Goal: Information Seeking & Learning: Find specific fact

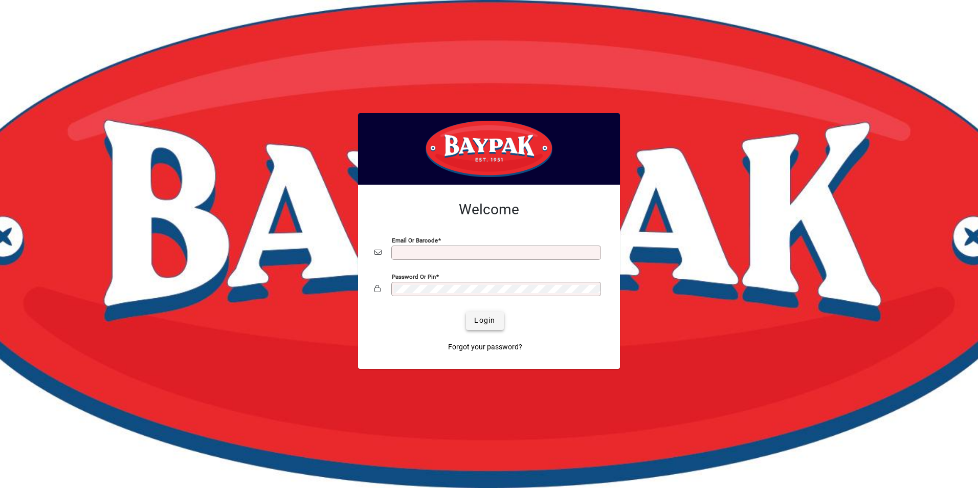
type input "**********"
click at [482, 327] on span "submit" at bounding box center [484, 320] width 37 height 25
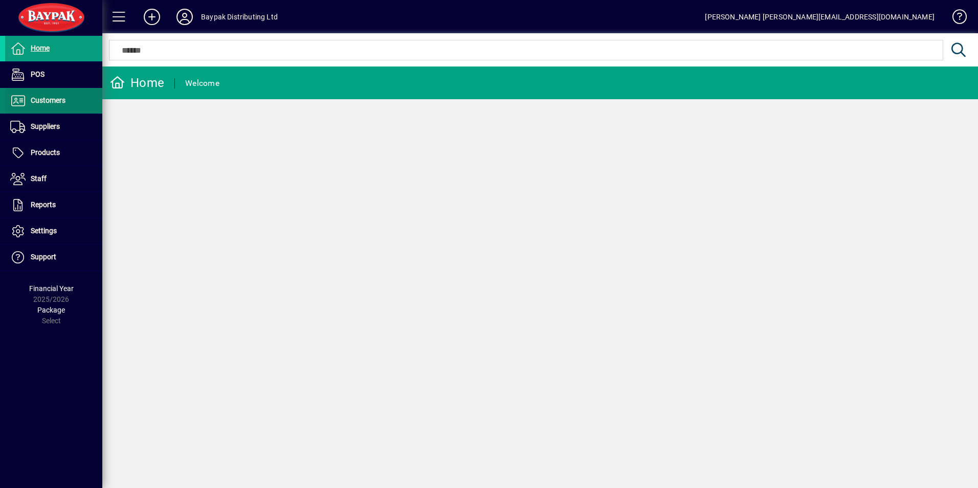
click at [44, 96] on span "Customers" at bounding box center [48, 100] width 35 height 8
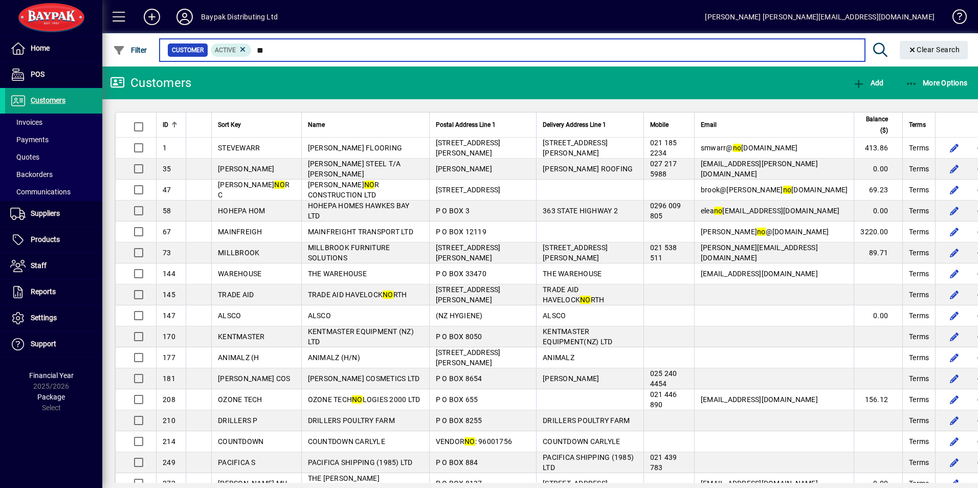
type input "*"
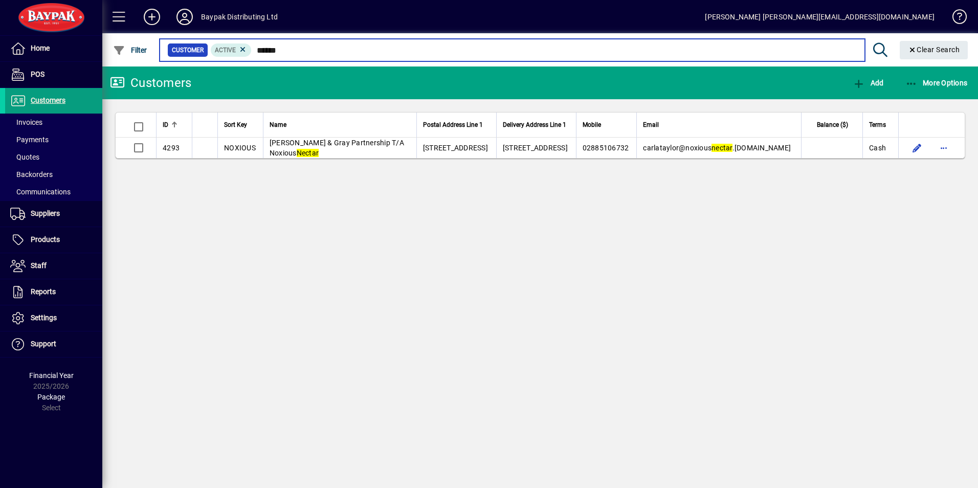
type input "******"
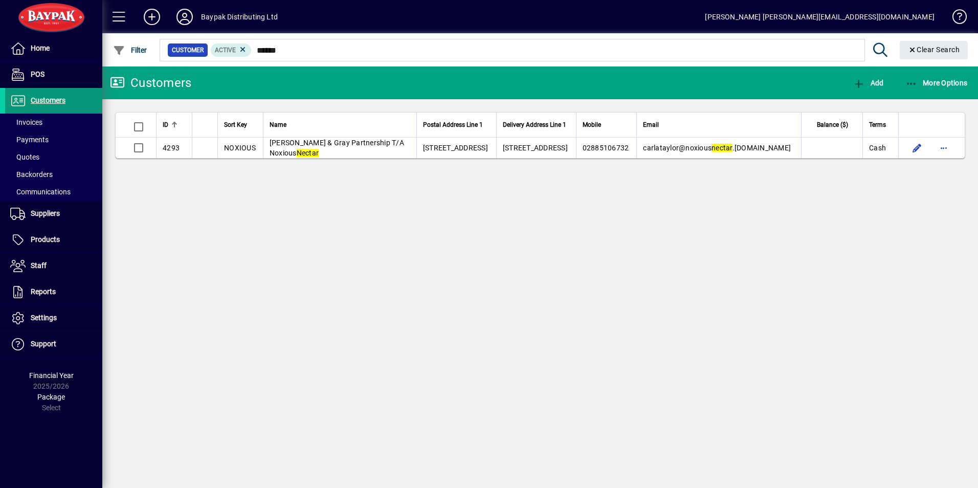
click at [47, 102] on span "Customers" at bounding box center [48, 100] width 35 height 8
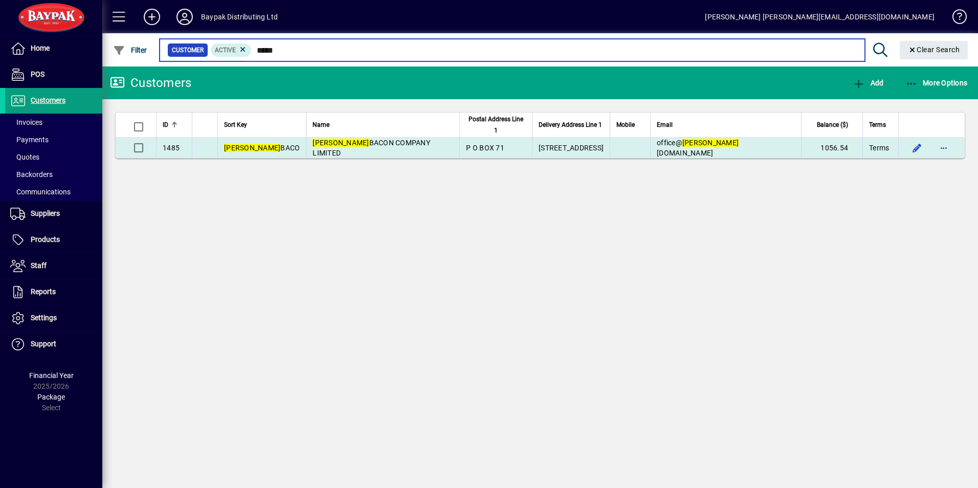
type input "*****"
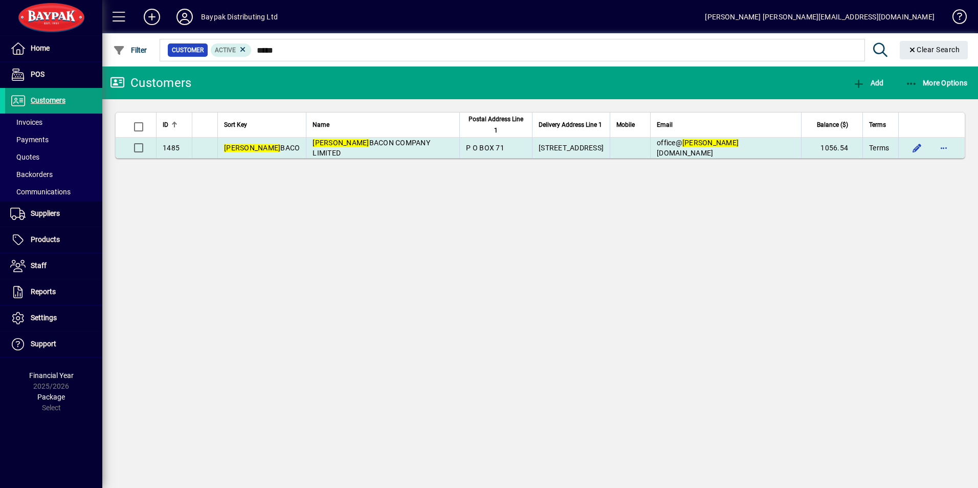
click at [313, 145] on span "[PERSON_NAME] COMPANY LIMITED" at bounding box center [372, 148] width 118 height 18
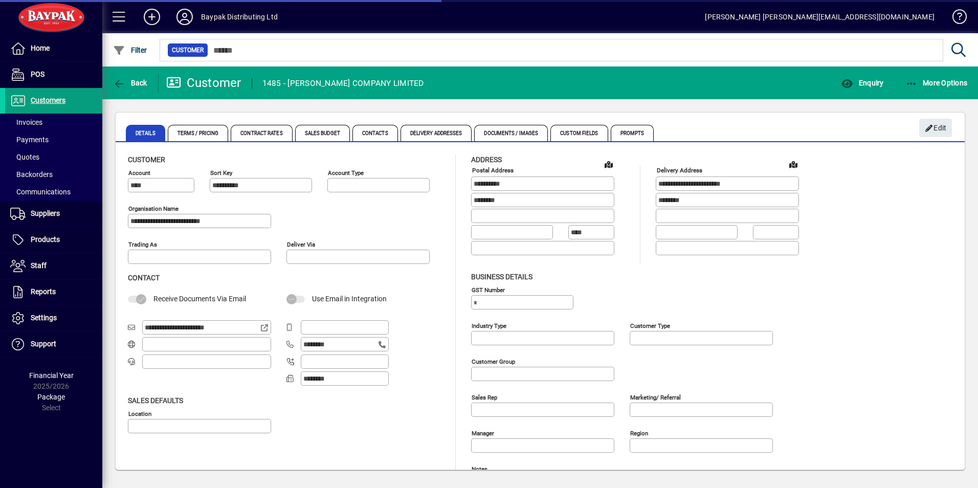
type input "**********"
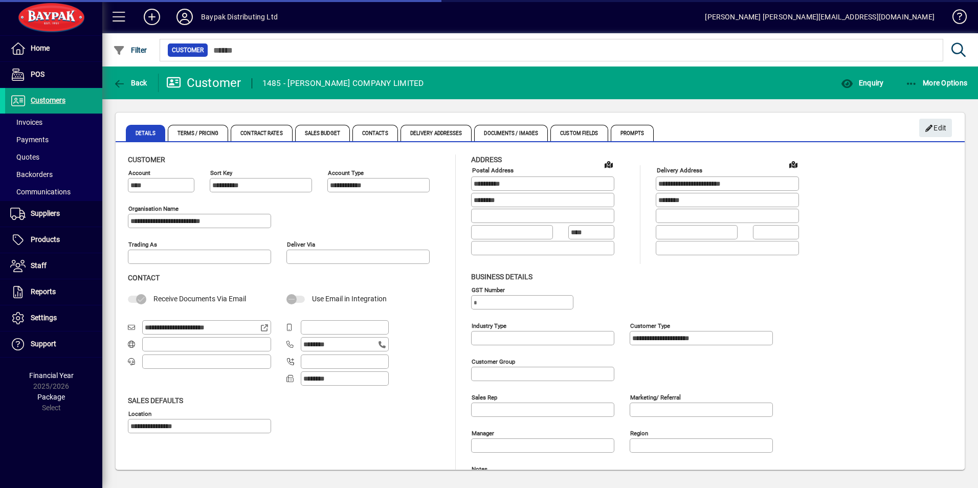
type input "**********"
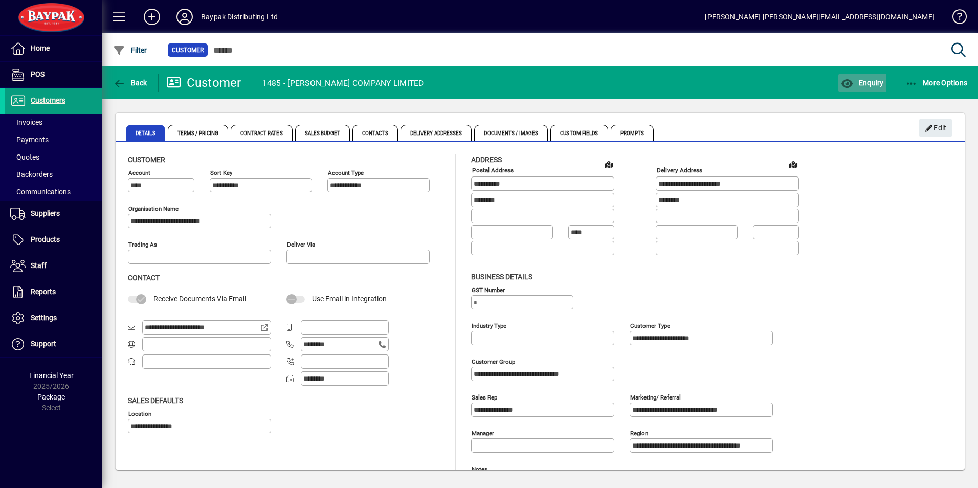
click at [877, 79] on span "Enquiry" at bounding box center [862, 83] width 42 height 8
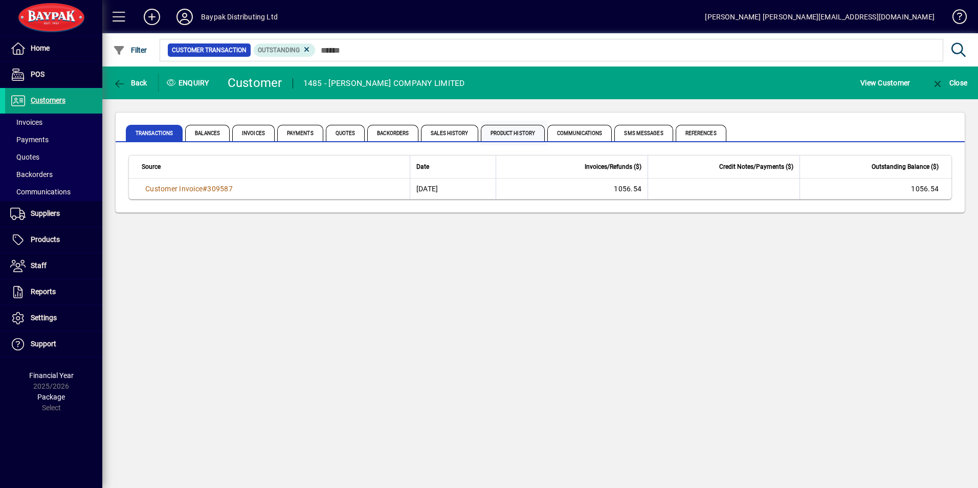
click at [515, 130] on span "Product History" at bounding box center [513, 133] width 64 height 16
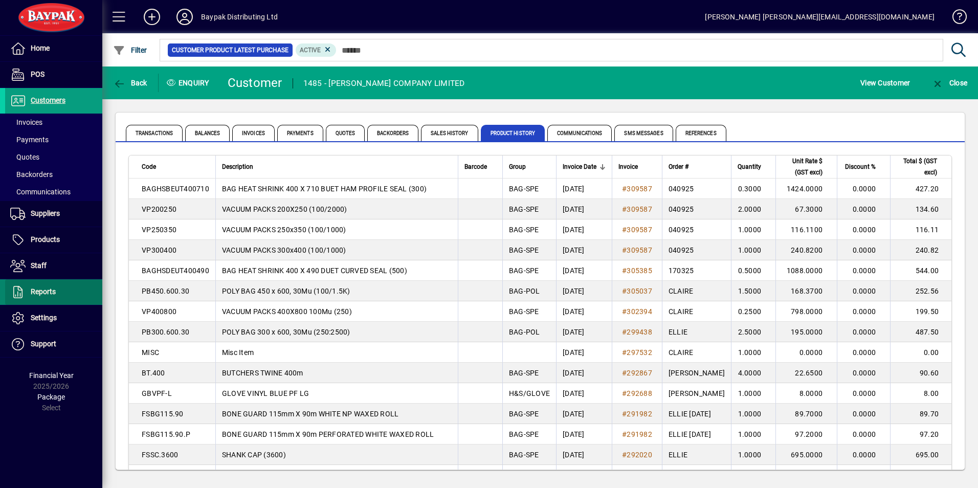
click at [33, 290] on span "Reports" at bounding box center [43, 292] width 25 height 8
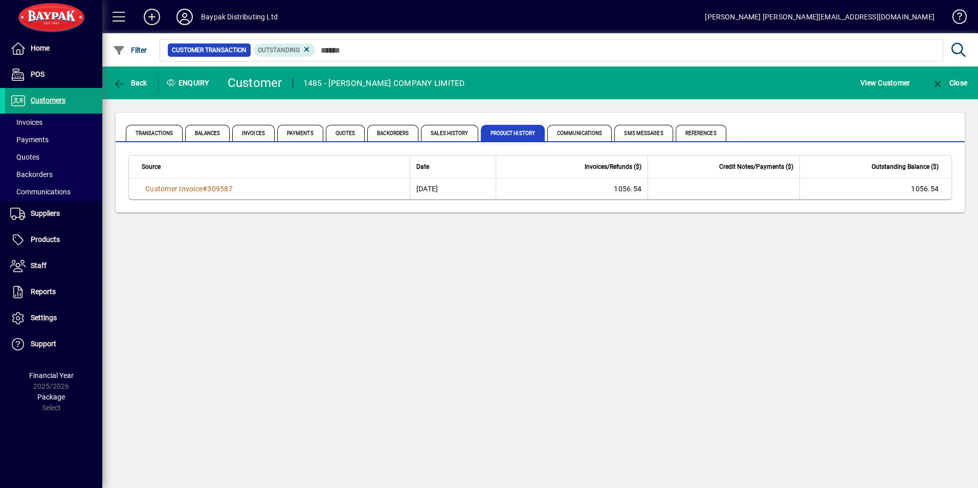
click at [505, 129] on span "Product History" at bounding box center [513, 133] width 64 height 16
click at [505, 130] on span "Product History" at bounding box center [513, 133] width 64 height 16
click at [463, 133] on span "Sales History" at bounding box center [449, 133] width 57 height 16
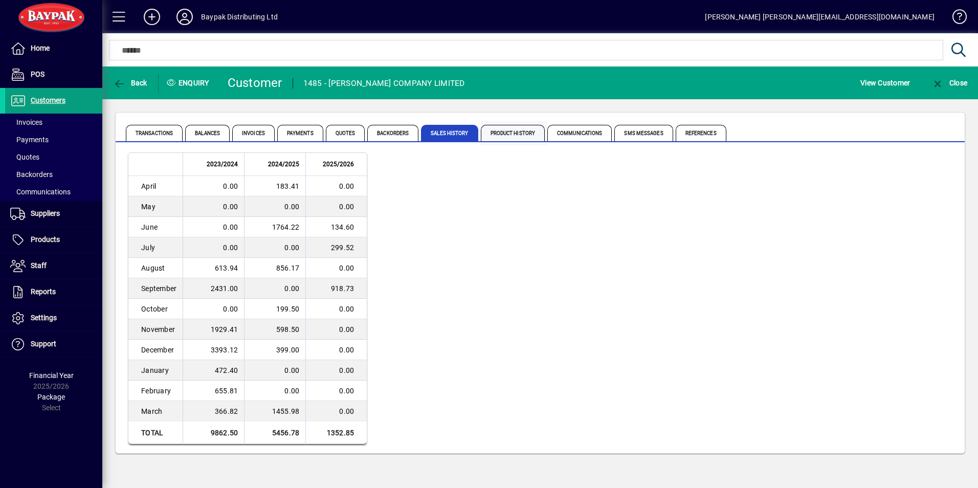
click at [497, 125] on span "Product History" at bounding box center [513, 133] width 64 height 16
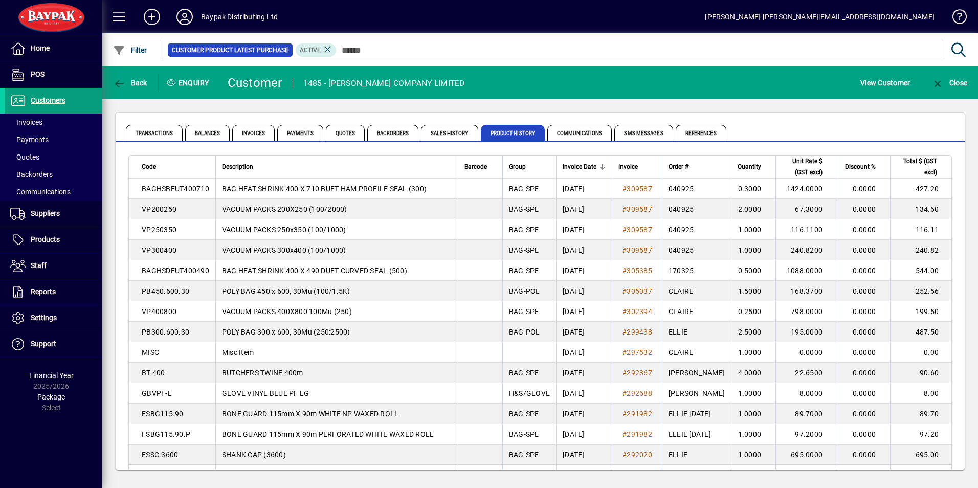
drag, startPoint x: 145, startPoint y: 189, endPoint x: 161, endPoint y: 188, distance: 15.9
click at [161, 188] on span "BAGHSBEUT400710" at bounding box center [176, 189] width 68 height 8
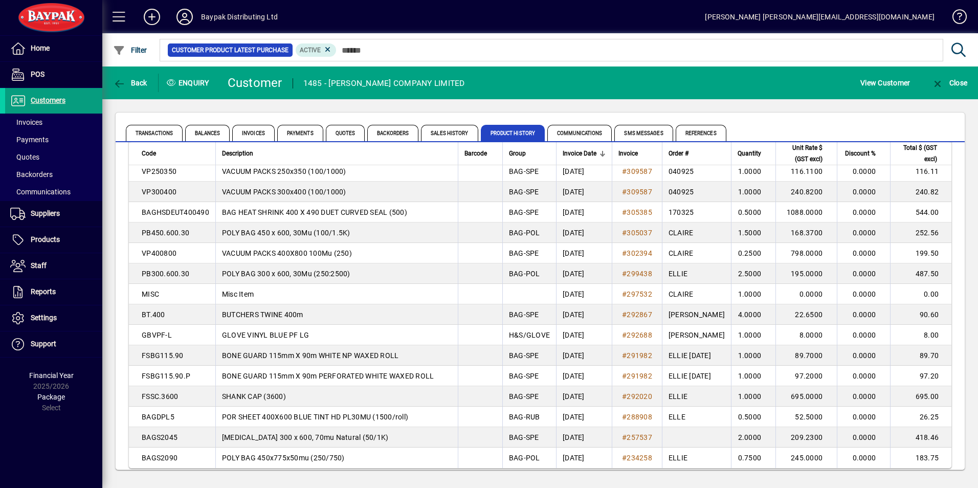
scroll to position [70, 0]
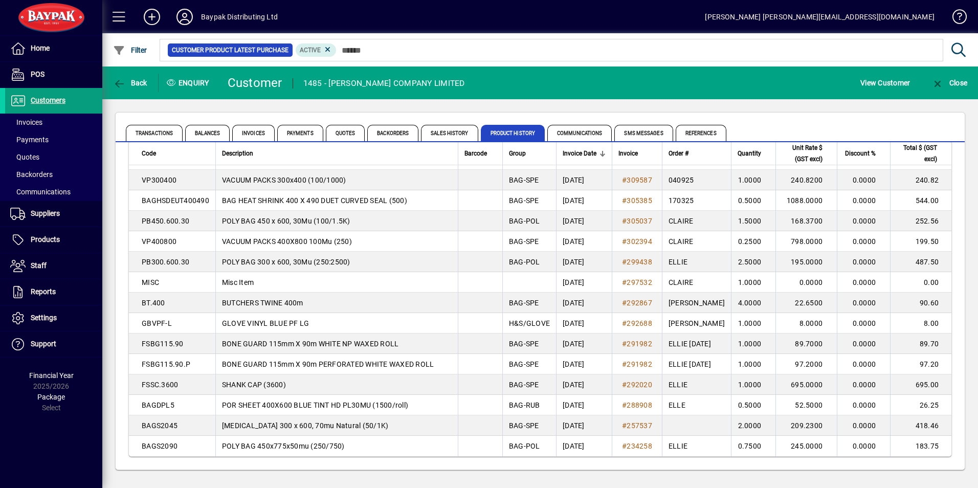
drag, startPoint x: 161, startPoint y: 188, endPoint x: 922, endPoint y: 462, distance: 808.6
click at [922, 462] on app-page-flat "Code Description Barcode Group Invoice Date Invoice Order # Quantity Unit Rate …" at bounding box center [540, 305] width 849 height 327
copy thead "Code Description Barcode Group Invoice Date Invoice Order # Quantity Unit Rate …"
click at [458, 257] on td at bounding box center [480, 262] width 45 height 20
click at [44, 46] on span "Home" at bounding box center [40, 48] width 19 height 8
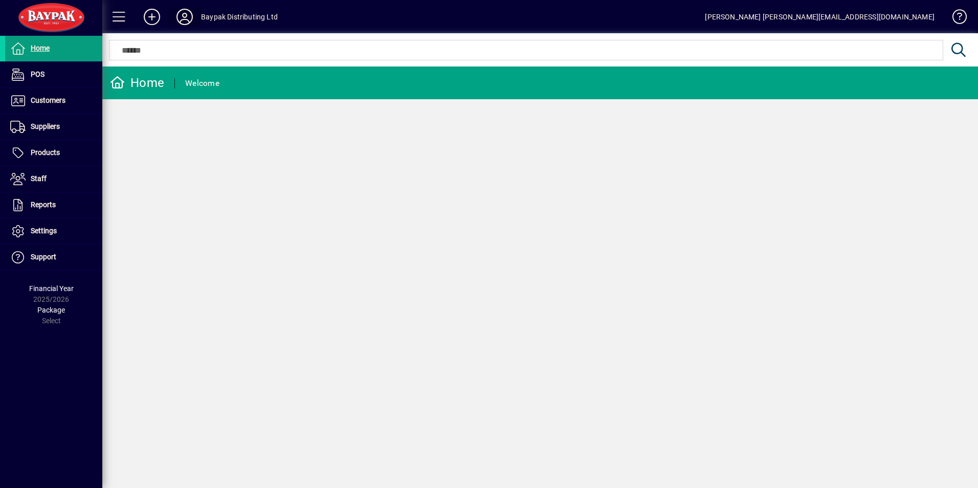
click at [182, 15] on icon at bounding box center [184, 17] width 20 height 16
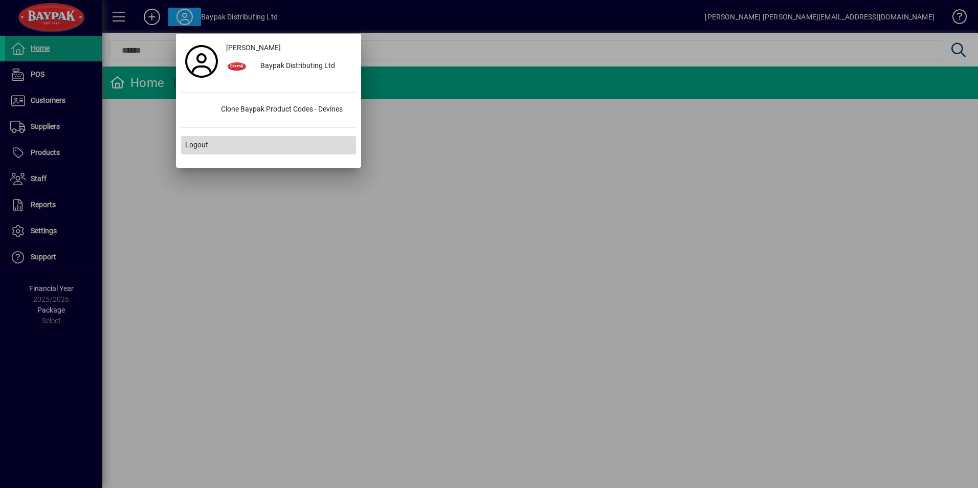
click at [200, 141] on span "Logout" at bounding box center [196, 145] width 23 height 11
